Goal: Find specific page/section: Locate a particular part of the current website

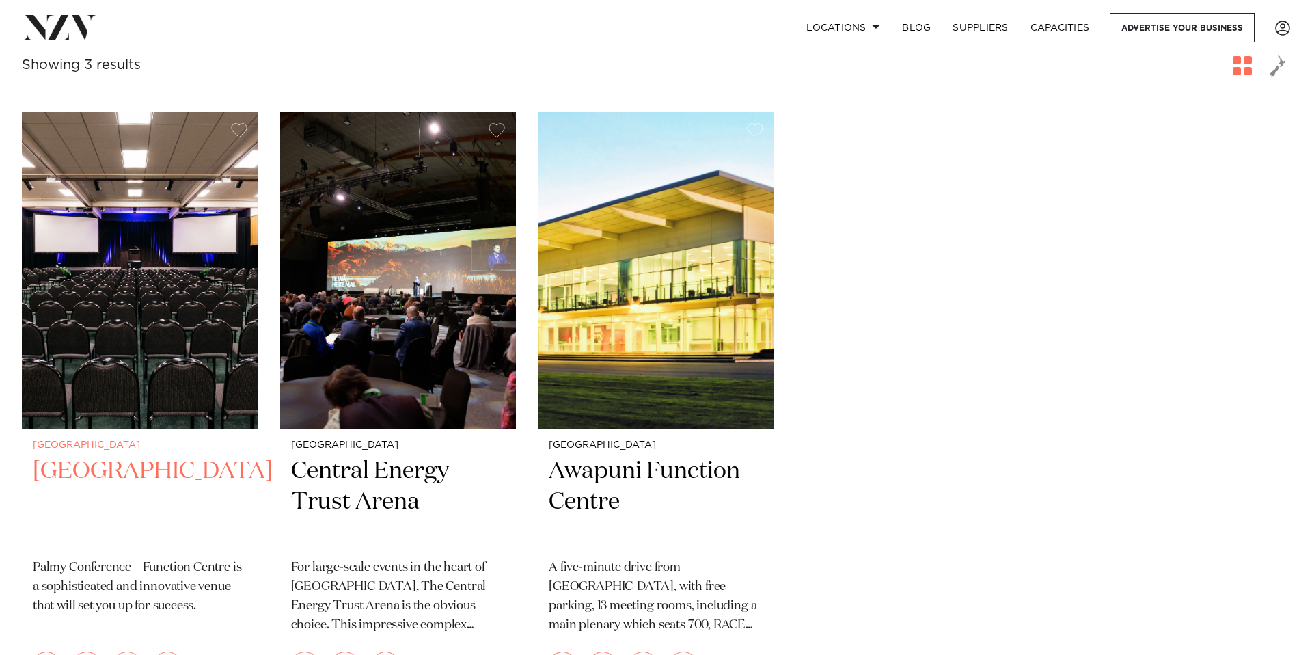
scroll to position [255, 0]
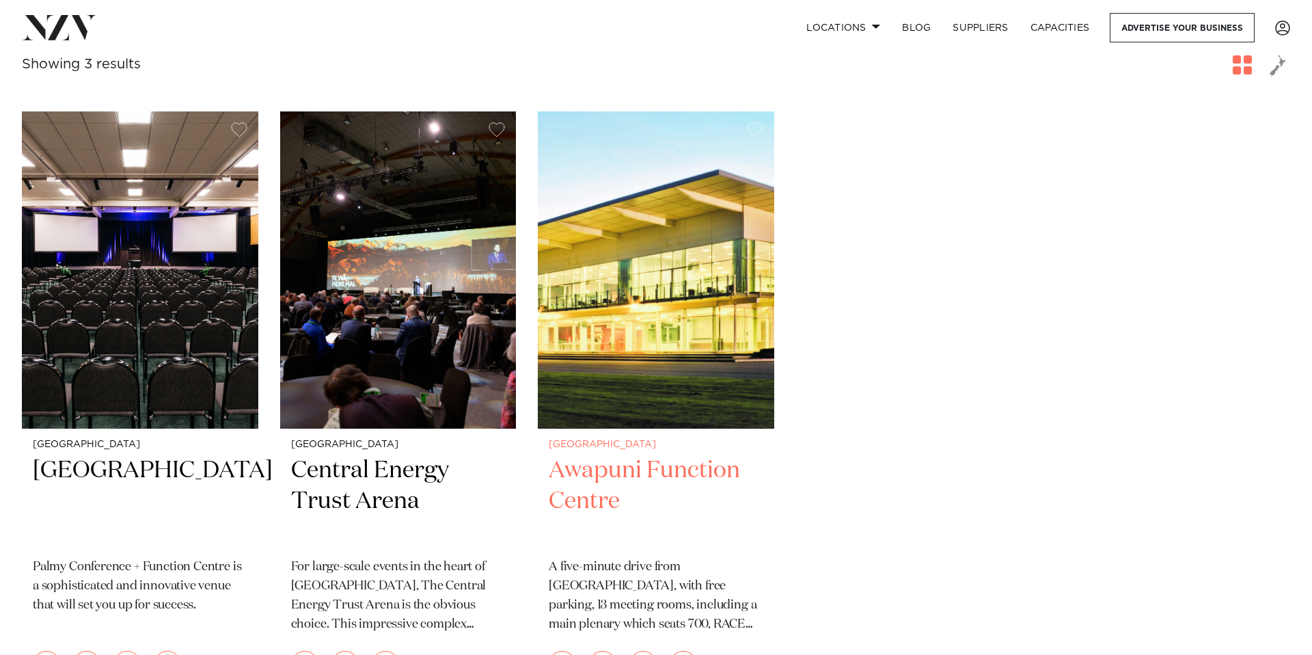
click at [621, 324] on img at bounding box center [656, 269] width 237 height 317
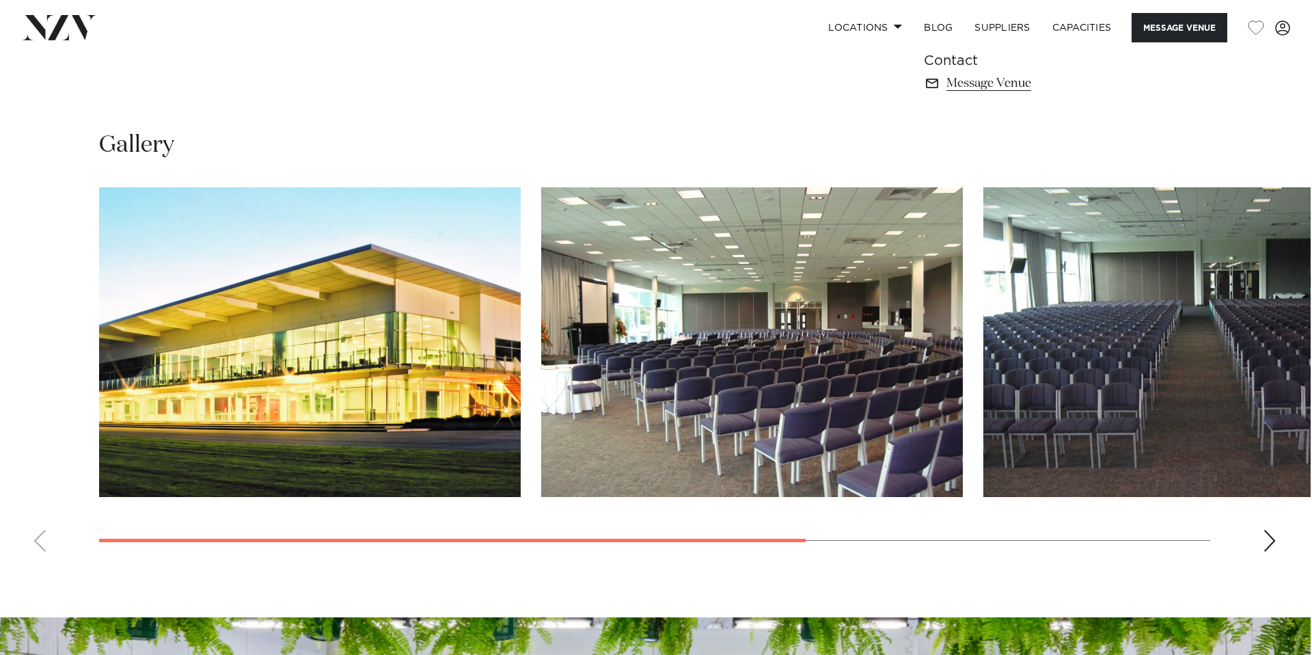
scroll to position [1049, 0]
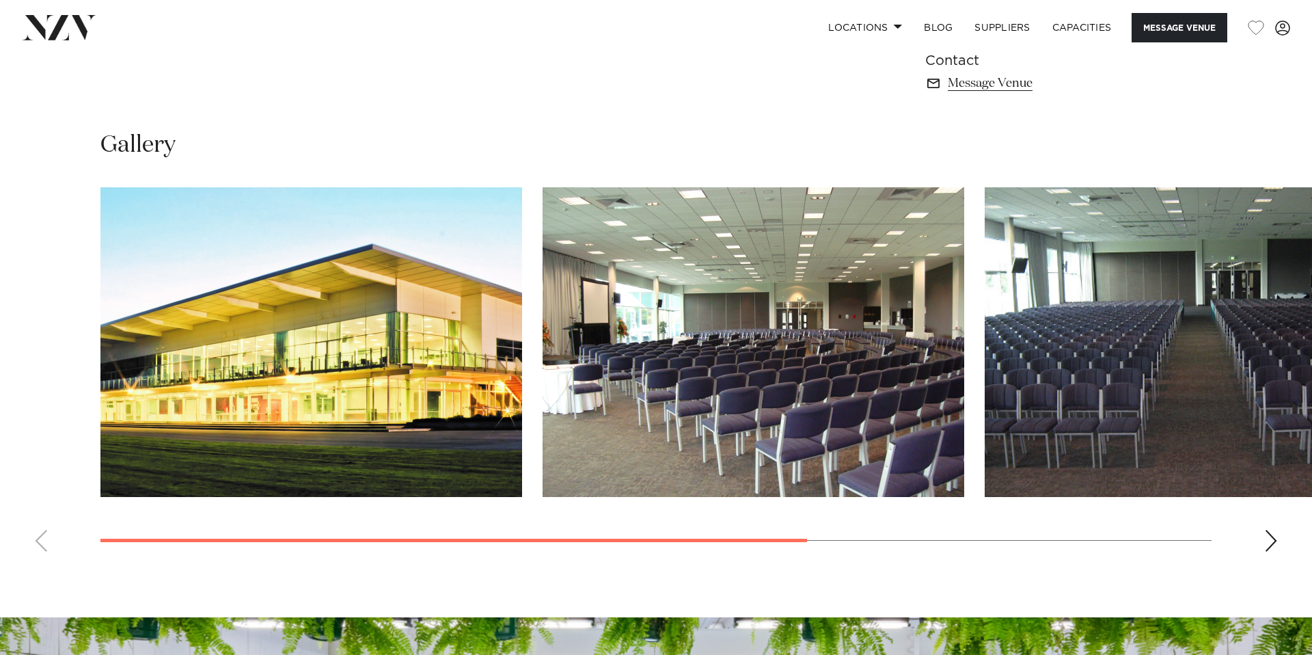
click at [1269, 540] on div "Next slide" at bounding box center [1272, 541] width 14 height 22
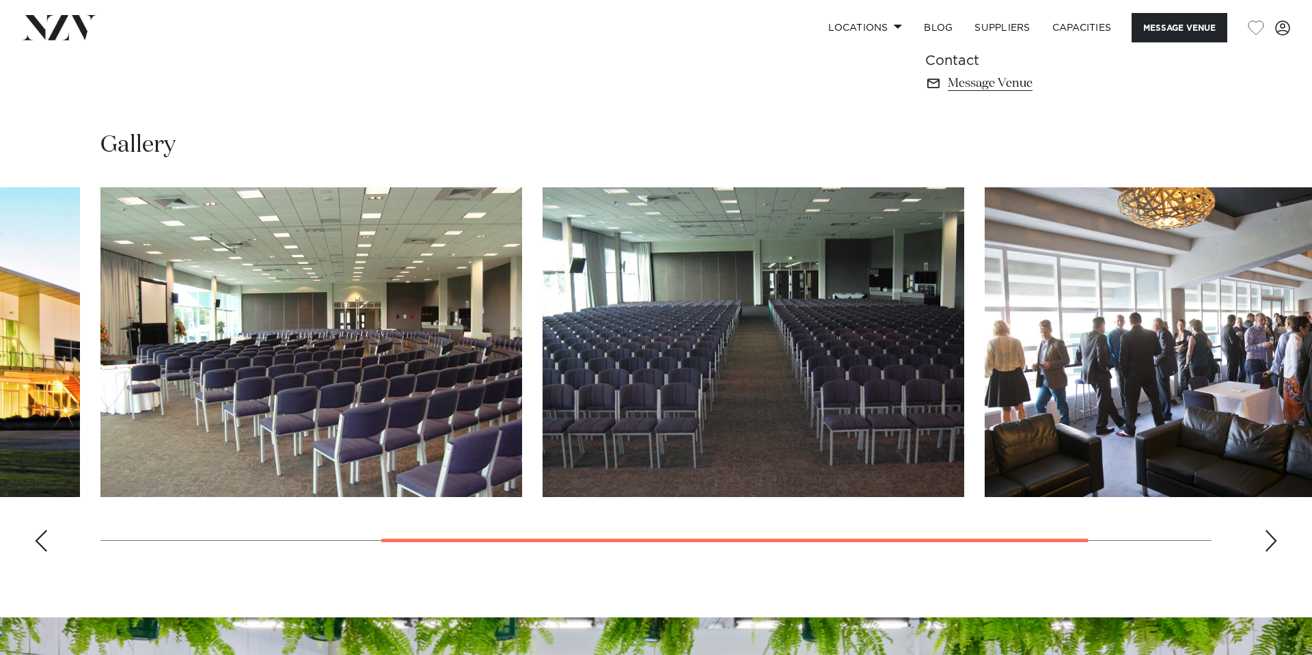
click at [1269, 540] on div "Next slide" at bounding box center [1272, 541] width 14 height 22
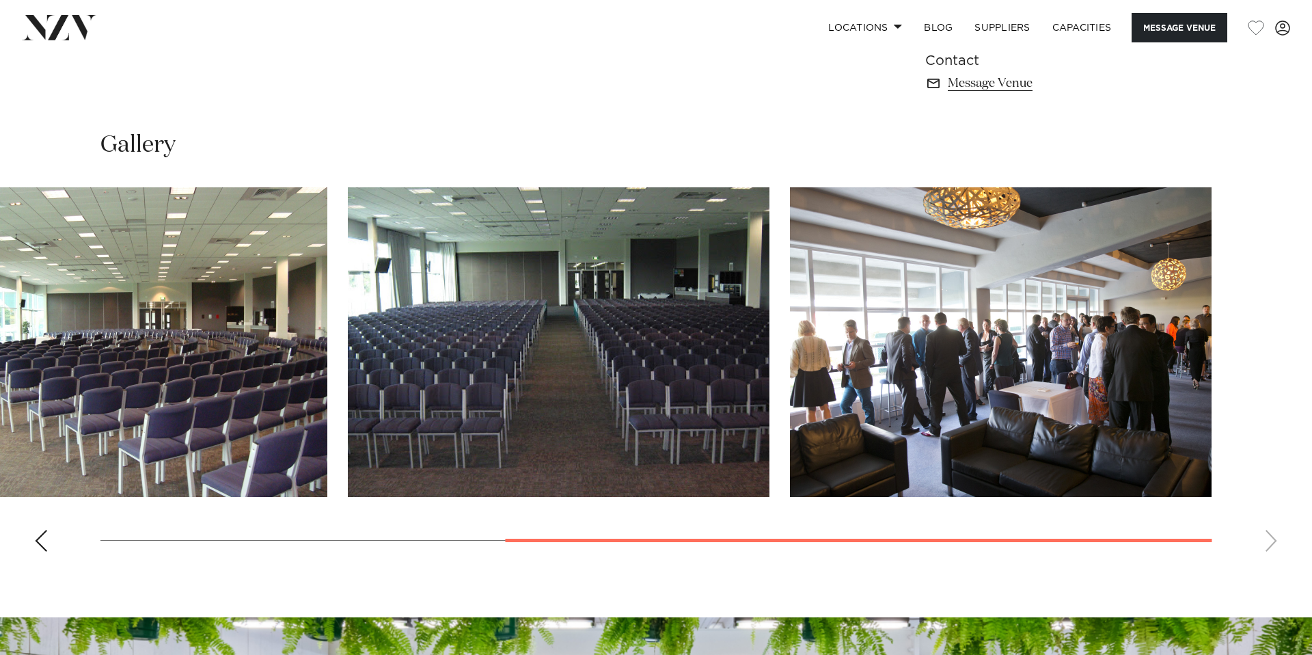
click at [511, 304] on img "3 / 4" at bounding box center [559, 342] width 422 height 310
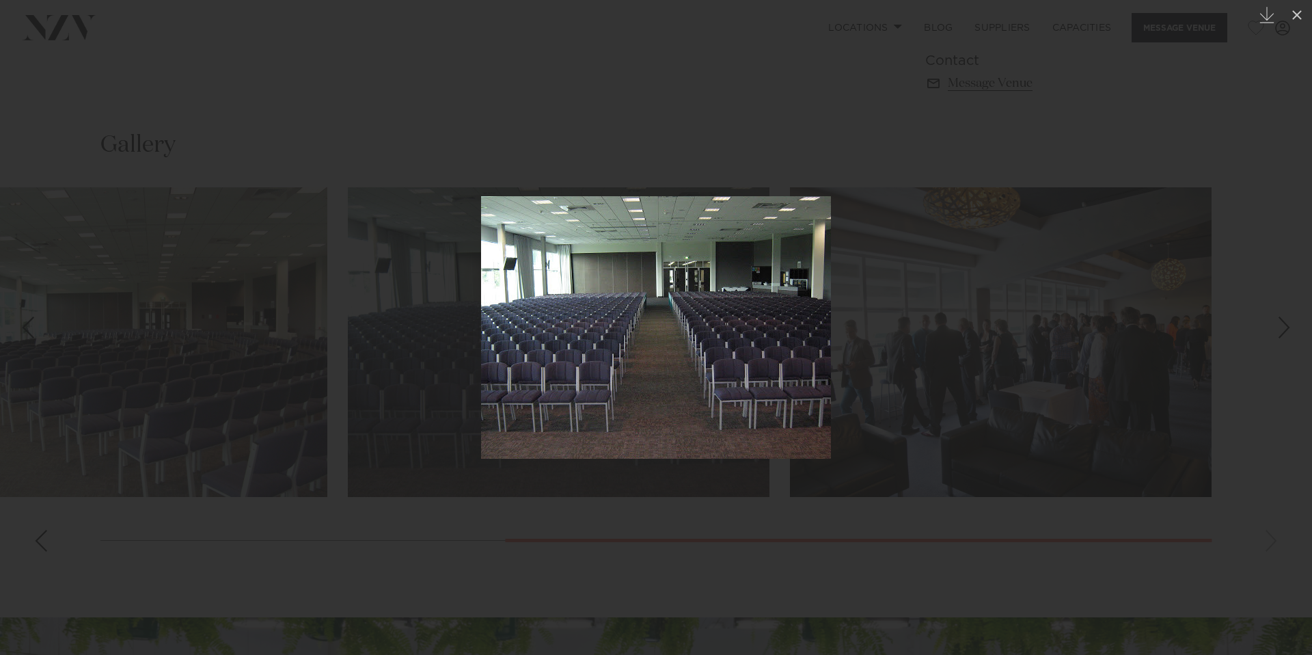
click at [686, 341] on img at bounding box center [656, 327] width 350 height 262
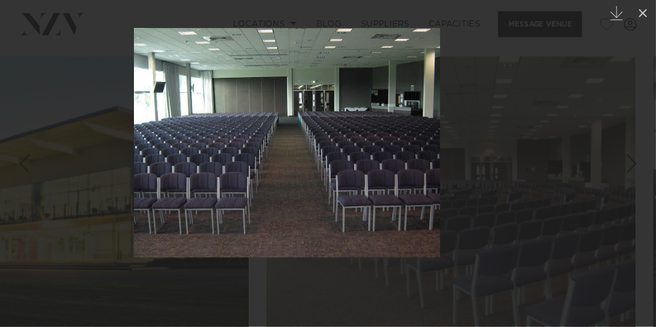
scroll to position [1049, 0]
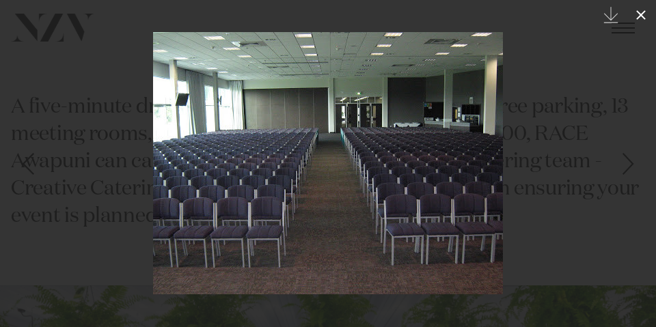
click at [643, 15] on icon at bounding box center [641, 15] width 16 height 16
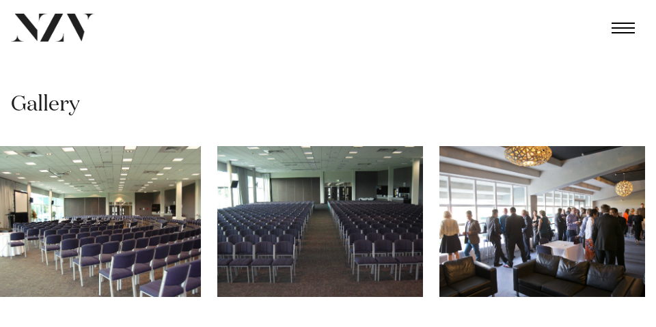
scroll to position [776, 0]
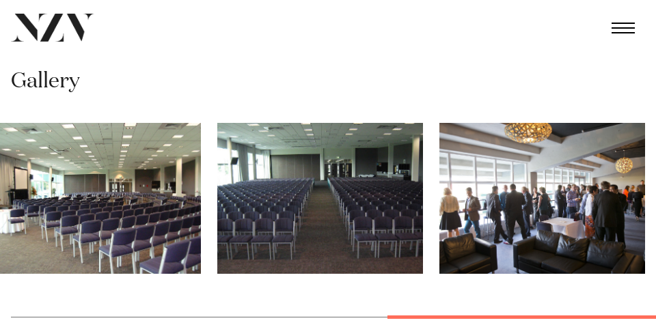
click at [96, 194] on img "2 / 4" at bounding box center [98, 198] width 206 height 151
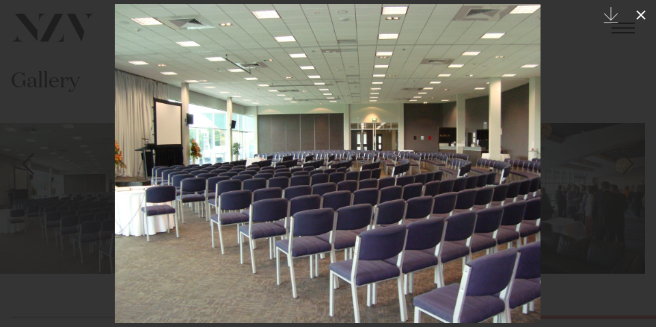
click at [643, 14] on icon at bounding box center [641, 15] width 16 height 16
